Goal: Information Seeking & Learning: Check status

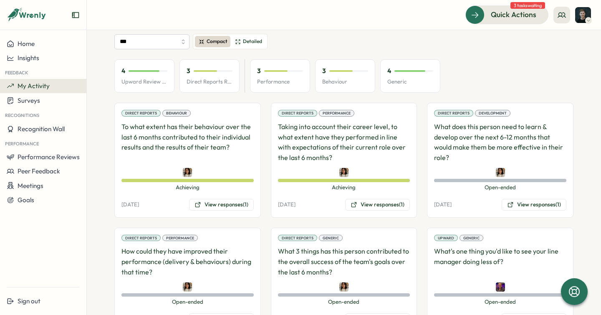
scroll to position [89, 0]
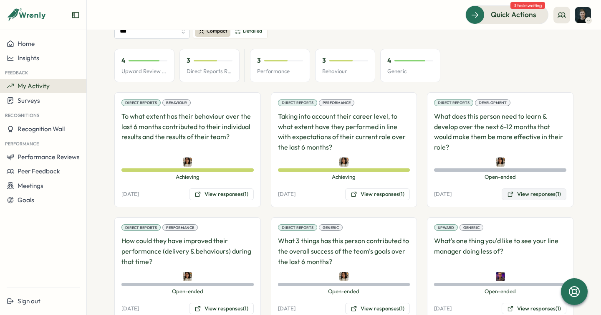
click at [516, 190] on button "View responses (1)" at bounding box center [534, 194] width 65 height 12
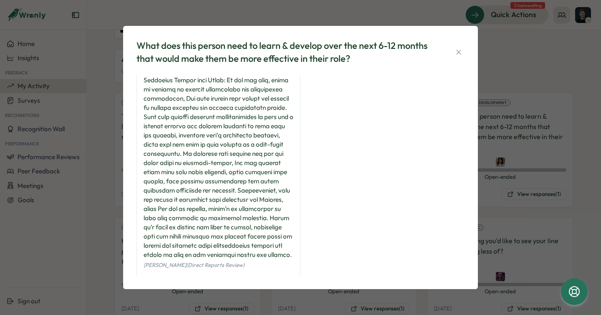
scroll to position [27, 0]
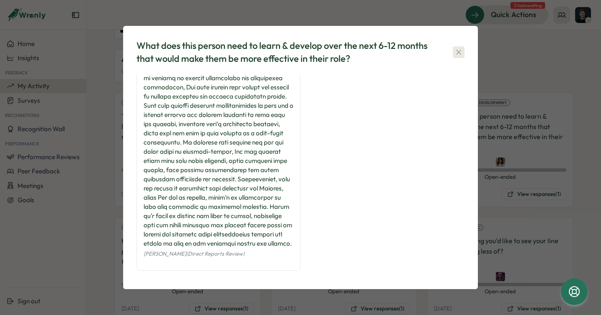
click at [456, 56] on button "button" at bounding box center [459, 52] width 12 height 12
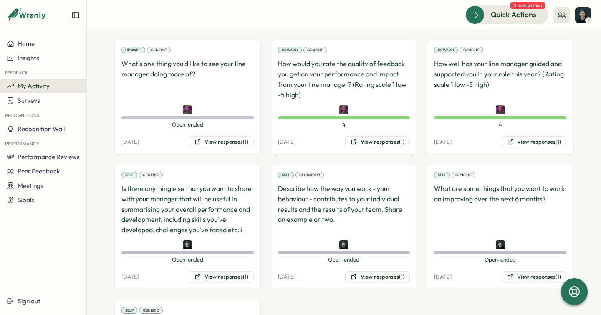
scroll to position [436, 0]
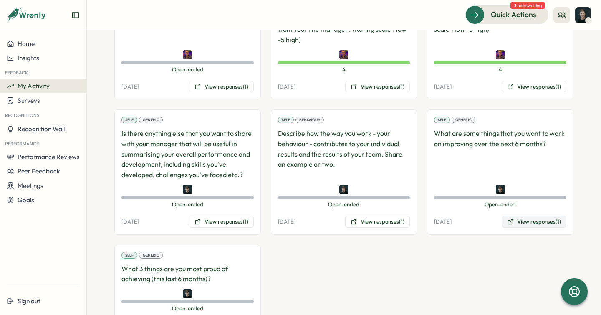
click at [530, 221] on button "View responses (1)" at bounding box center [534, 222] width 65 height 12
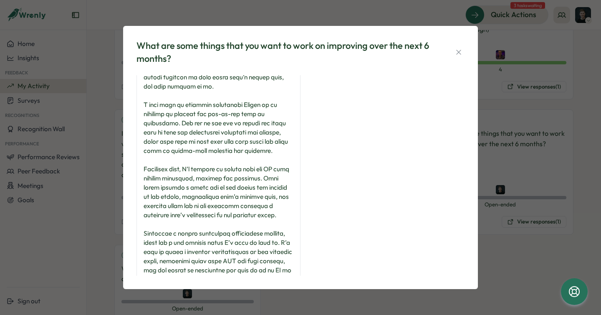
scroll to position [0, 0]
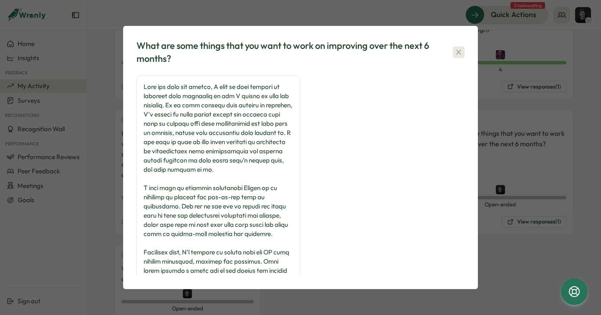
click at [458, 51] on icon "button" at bounding box center [458, 52] width 5 height 5
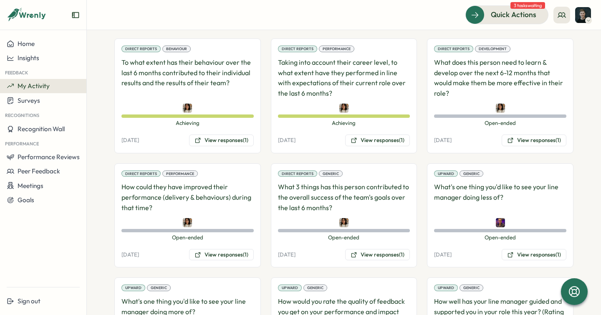
scroll to position [139, 0]
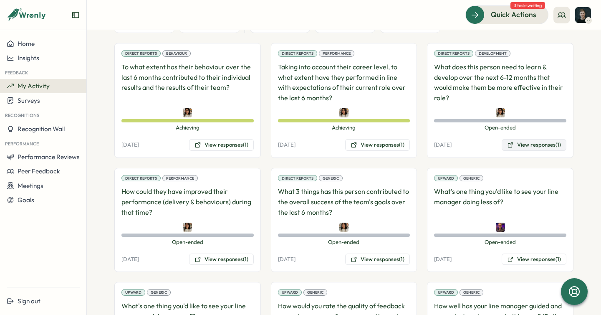
click at [523, 146] on button "View responses (1)" at bounding box center [534, 145] width 65 height 12
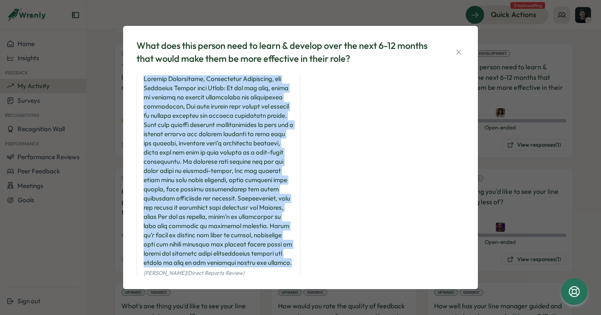
scroll to position [0, 0]
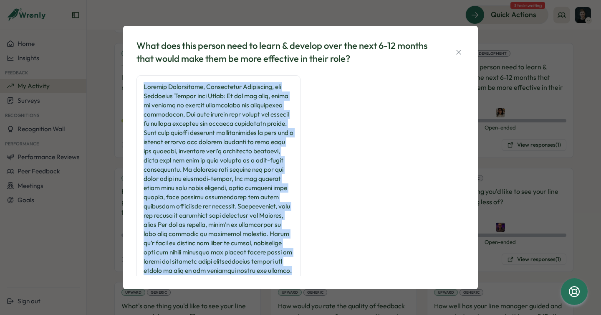
drag, startPoint x: 269, startPoint y: 241, endPoint x: 142, endPoint y: 81, distance: 203.6
click at [142, 81] on div "[PERSON_NAME] (Direct Reports Review)" at bounding box center [219, 186] width 164 height 223
copy div "Loremip Dolorsitame, Consectetur Adipiscing, eli Seddoeius Tempor inci Utlab: E…"
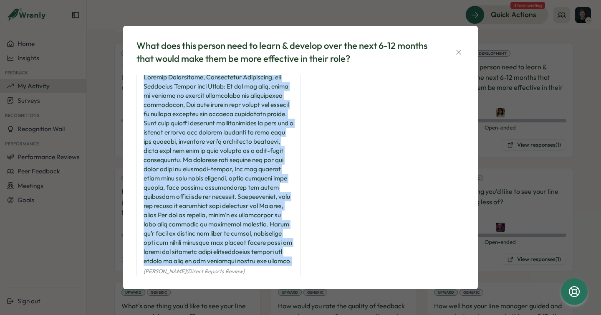
click at [458, 51] on icon "button" at bounding box center [459, 52] width 8 height 8
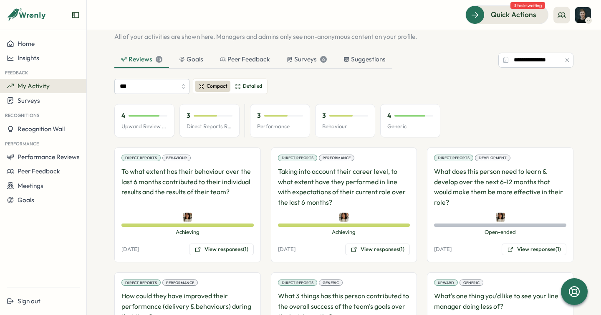
scroll to position [0, 0]
